Goal: Transaction & Acquisition: Purchase product/service

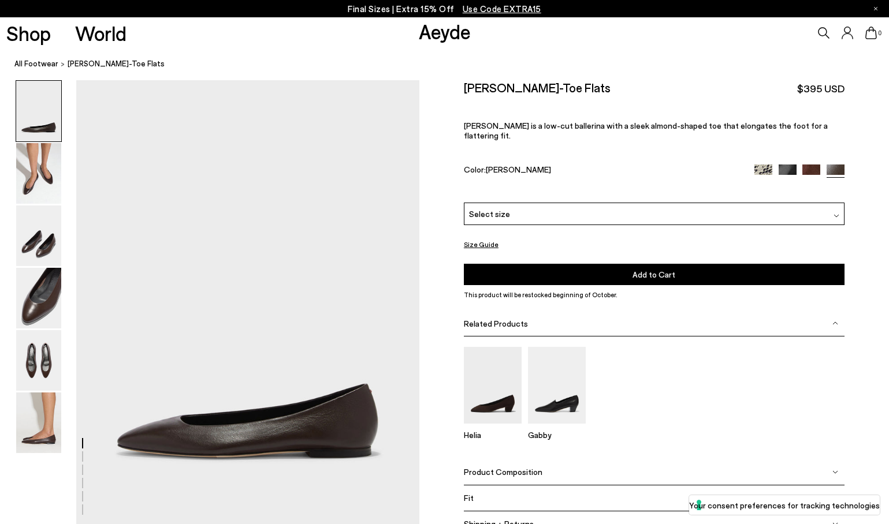
click at [498, 208] on span "Select size" at bounding box center [489, 214] width 41 height 12
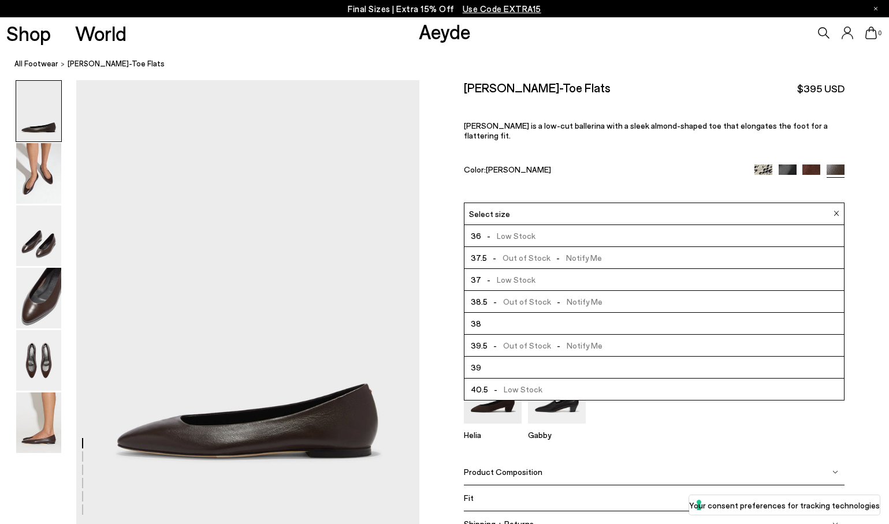
click at [433, 240] on div "Size Guide Shoes Belt Fit: For those in between sizes or with narrow feet, —rec…" at bounding box center [653, 316] width 469 height 473
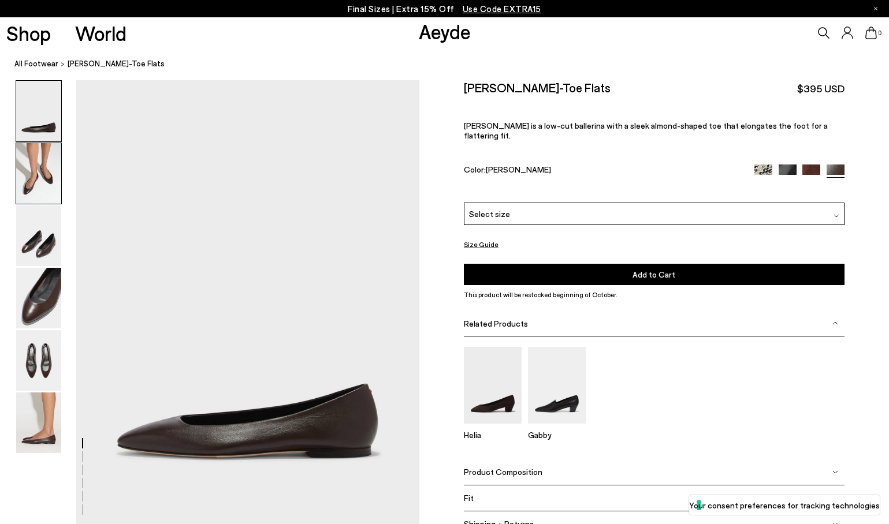
click at [33, 179] on img at bounding box center [38, 173] width 45 height 61
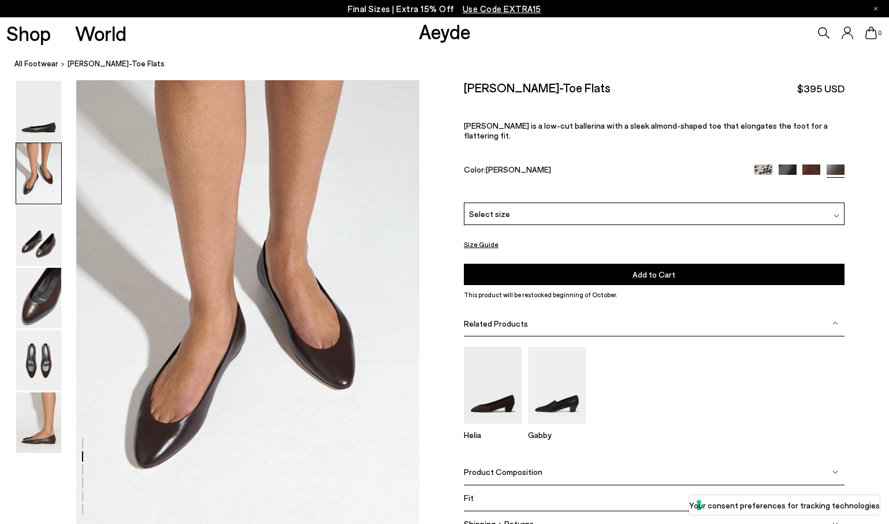
scroll to position [447, 0]
click at [811, 165] on img at bounding box center [811, 174] width 18 height 18
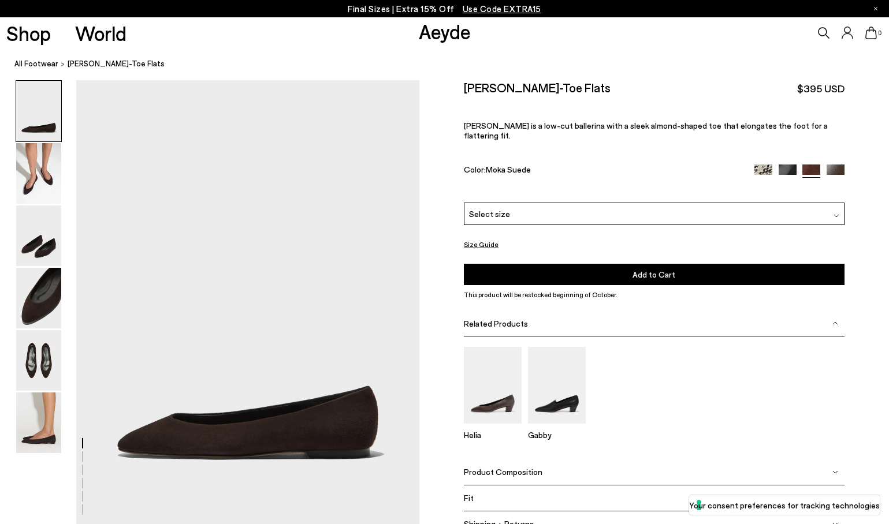
click at [837, 165] on img at bounding box center [835, 174] width 18 height 18
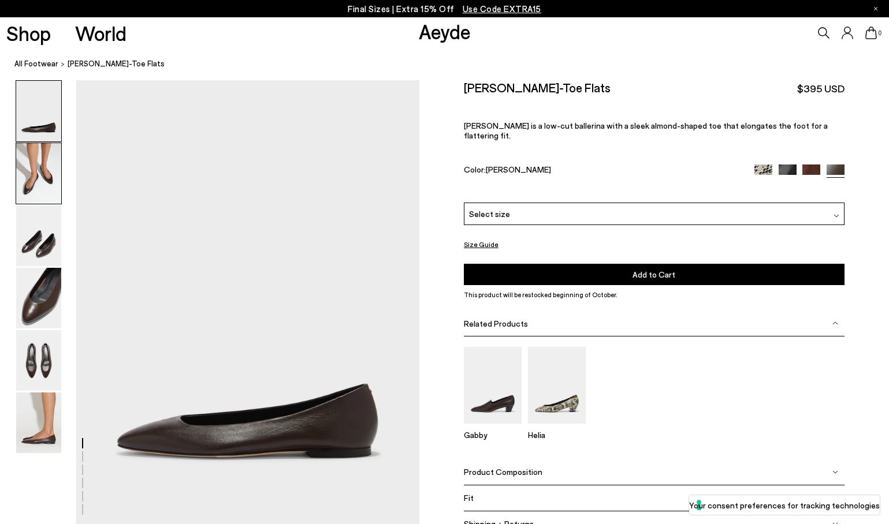
click at [39, 175] on img at bounding box center [38, 173] width 45 height 61
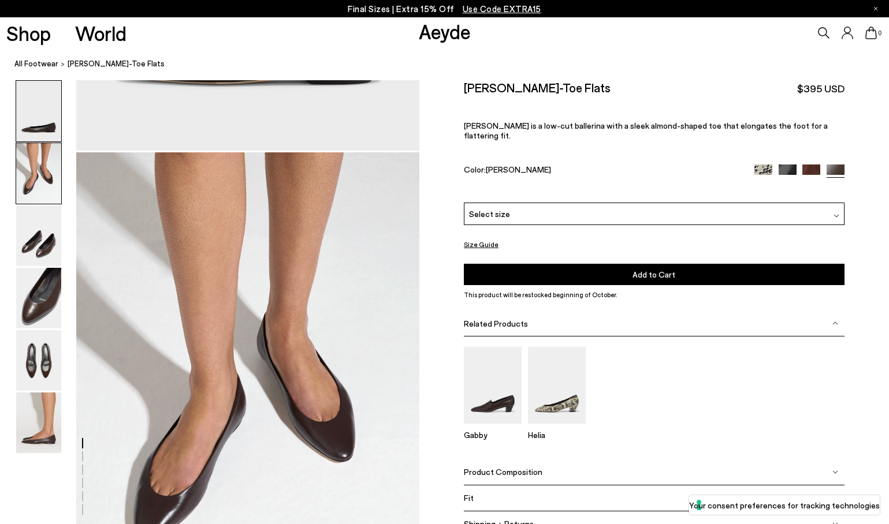
click at [39, 175] on img at bounding box center [38, 173] width 45 height 61
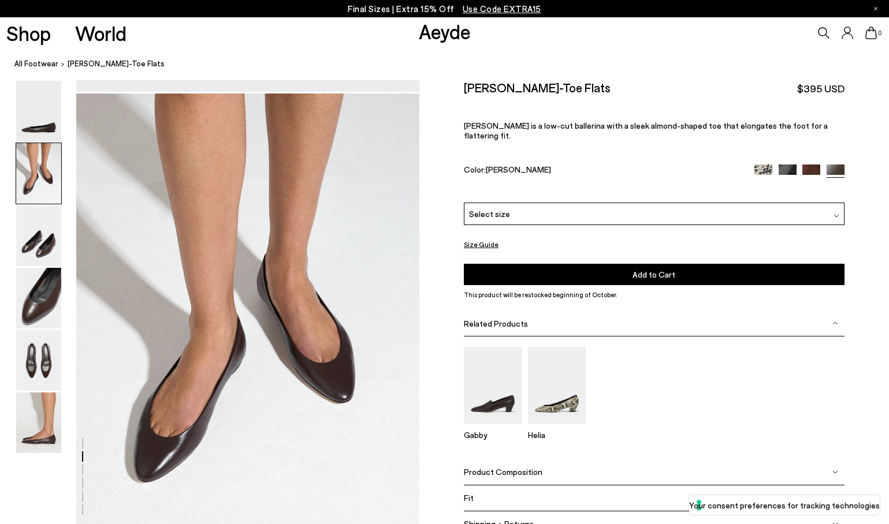
scroll to position [447, 0]
